Goal: Task Accomplishment & Management: Complete application form

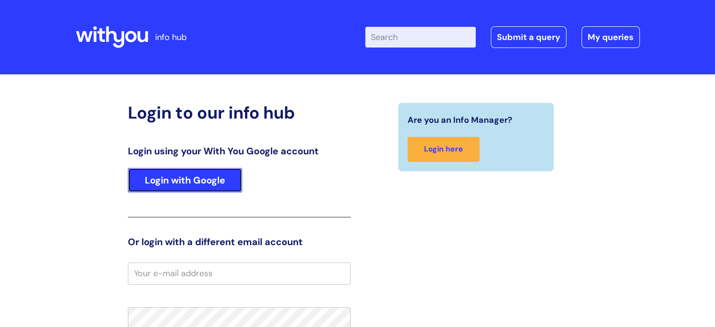
click at [198, 180] on link "Login with Google" at bounding box center [185, 180] width 114 height 24
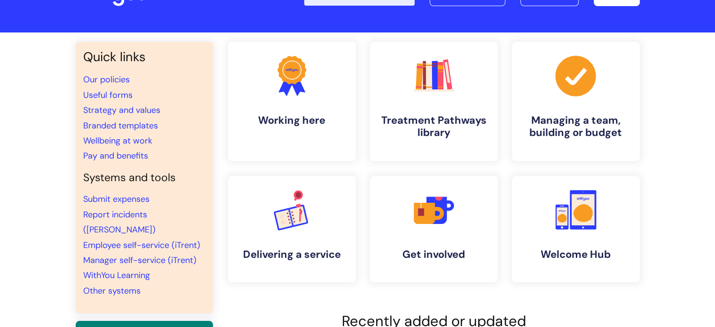
scroll to position [43, 0]
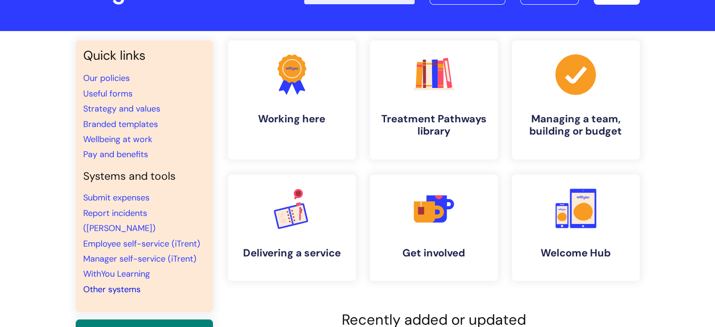
click at [99, 283] on link "Other systems" at bounding box center [111, 288] width 57 height 11
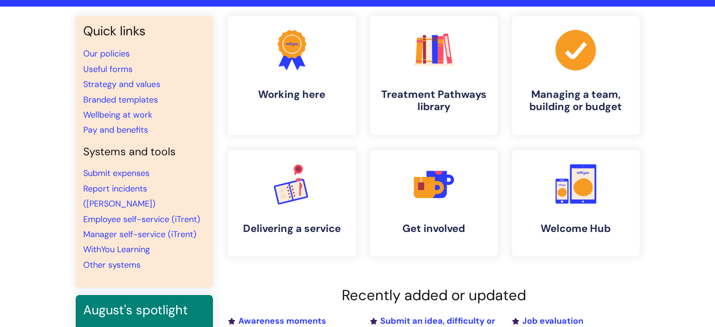
scroll to position [69, 0]
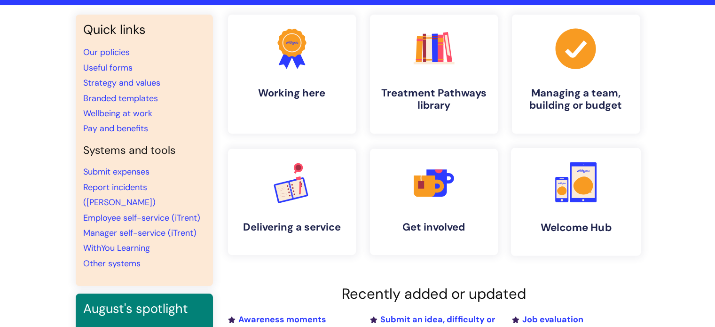
click at [576, 172] on rect at bounding box center [582, 181] width 23 height 31
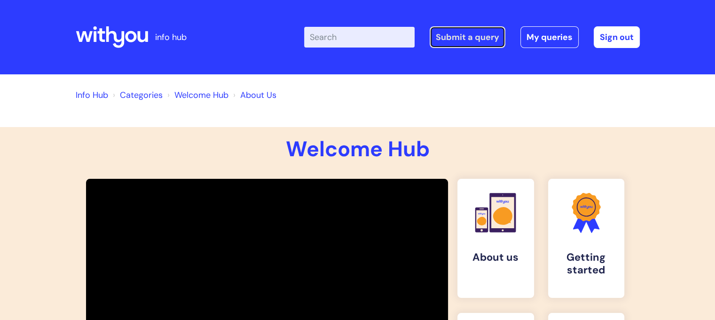
click at [452, 33] on link "Submit a query" at bounding box center [468, 37] width 76 height 22
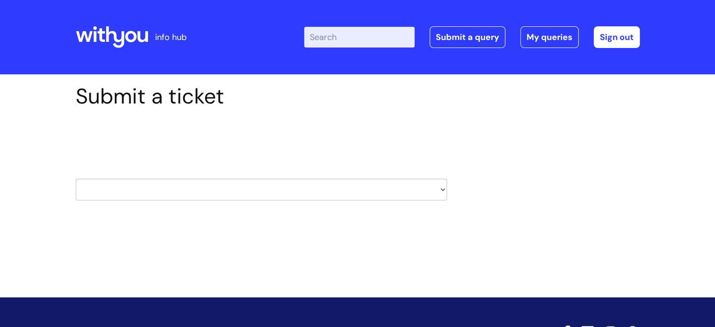
click at [442, 188] on select "HR / People IT and Support Clinical Drug Alerts Finance Accounts Data Support T…" at bounding box center [261, 190] width 371 height 22
select select "it_and_support"
click at [76, 179] on select "HR / People IT and Support Clinical Drug Alerts Finance Accounts Data Support T…" at bounding box center [261, 190] width 371 height 22
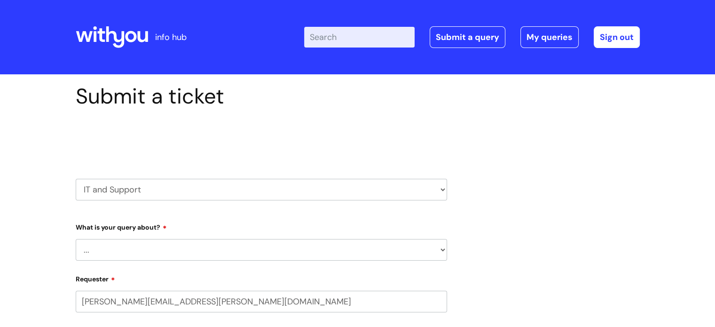
select select "80004157222"
click at [442, 251] on select "... Mobile Phone Reset & MFA Accounts, Starters and Leavers IT Hardware issue I…" at bounding box center [261, 250] width 371 height 22
select select "Accounts, Starters and Leavers"
click at [76, 239] on select "... Mobile Phone Reset & MFA Accounts, Starters and Leavers IT Hardware issue I…" at bounding box center [261, 250] width 371 height 22
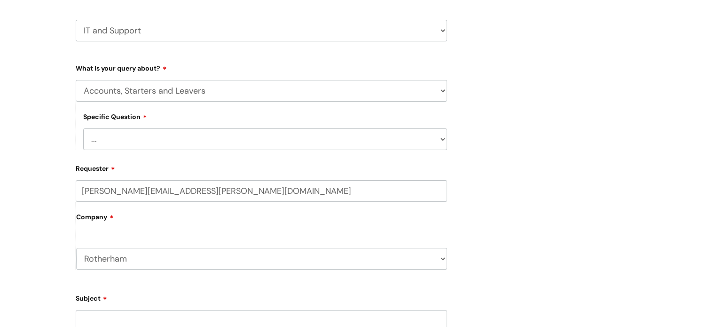
scroll to position [162, 0]
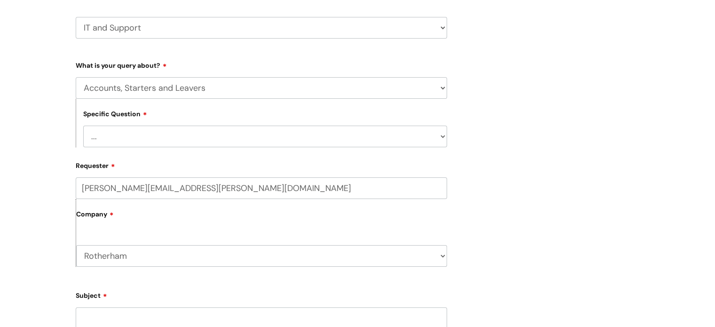
click at [116, 134] on select "... I have a new starter I have a leaver I need to make a change to an account …" at bounding box center [265, 136] width 364 height 22
select select "I need to make a change to an account"
click at [83, 125] on select "... I have a new starter I have a leaver I need to make a change to an account …" at bounding box center [265, 136] width 364 height 22
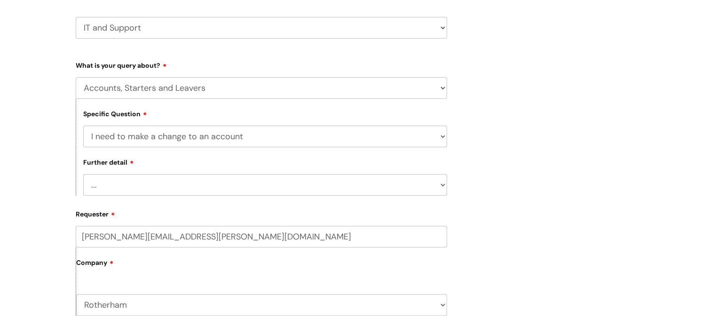
click at [439, 181] on select "... I need to amend the name, details or access of an account I need to reinsta…" at bounding box center [265, 185] width 364 height 22
select select "I need to amend the name, details or access of an account"
click at [83, 174] on select "... I need to amend the name, details or access of an account I need to reinsta…" at bounding box center [265, 185] width 364 height 22
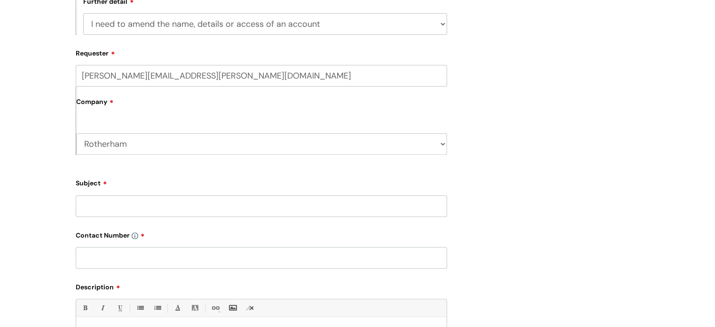
scroll to position [342, 0]
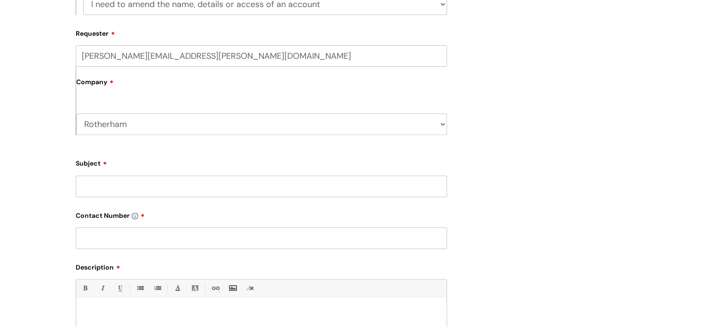
click at [93, 183] on input "Subject" at bounding box center [261, 186] width 371 height 22
type input "CJSM"
click at [88, 237] on input "text" at bounding box center [261, 238] width 371 height 22
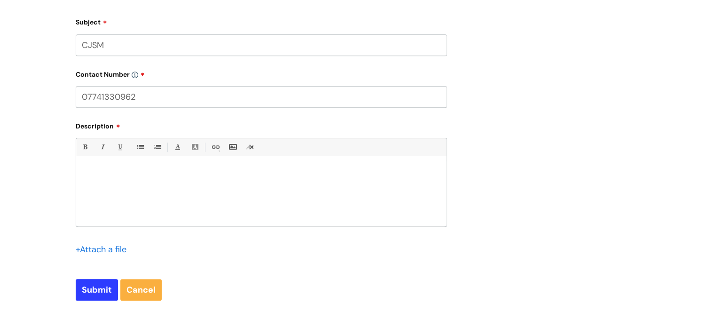
scroll to position [485, 0]
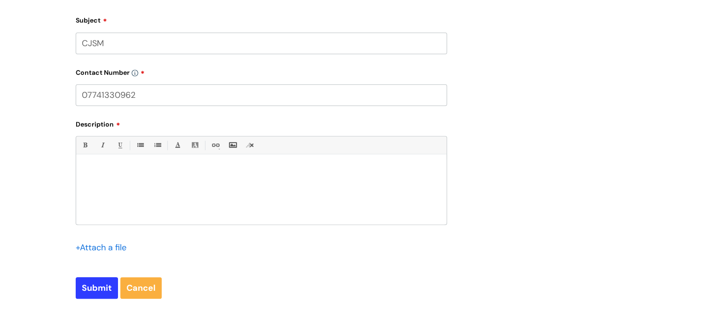
type input "07741330962"
click at [101, 161] on div at bounding box center [261, 191] width 370 height 65
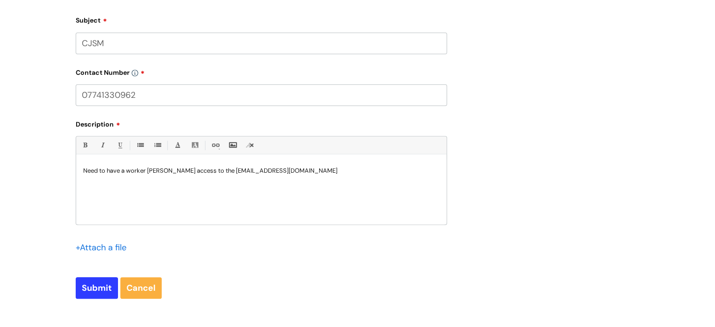
click at [186, 172] on p "Need to have a worker [PERSON_NAME] access to the [EMAIL_ADDRESS][DOMAIN_NAME]" at bounding box center [261, 170] width 356 height 8
click at [198, 180] on p "Need to have a worker [PERSON_NAME] ([PERSON_NAME],[PERSON_NAME][EMAIL_ADDRESS]…" at bounding box center [261, 174] width 356 height 17
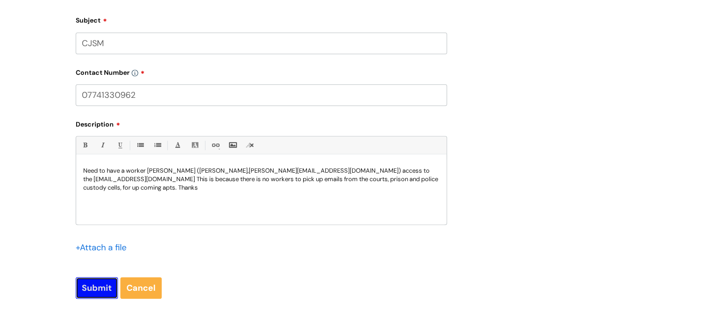
click at [86, 282] on input "Submit" at bounding box center [97, 288] width 42 height 22
type input "Please Wait..."
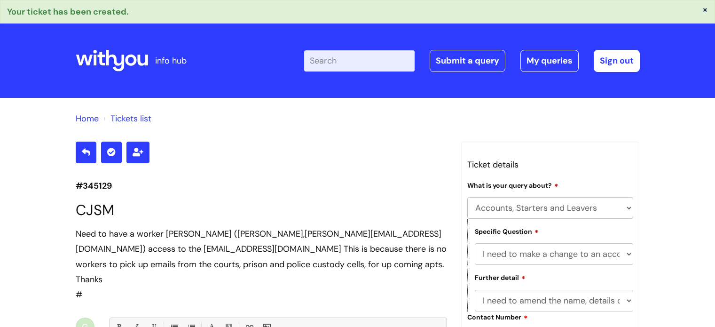
select select "Accounts, Starters and Leavers"
select select "I need to make a change to an account"
select select "I need to amend the name, details or access of an account"
click at [617, 62] on link "Sign out" at bounding box center [617, 61] width 46 height 22
